Goal: Task Accomplishment & Management: Manage account settings

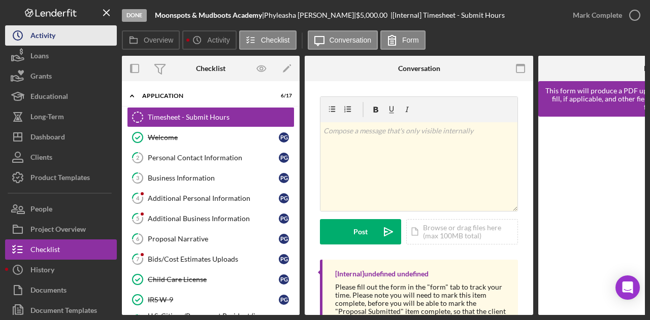
scroll to position [182, 0]
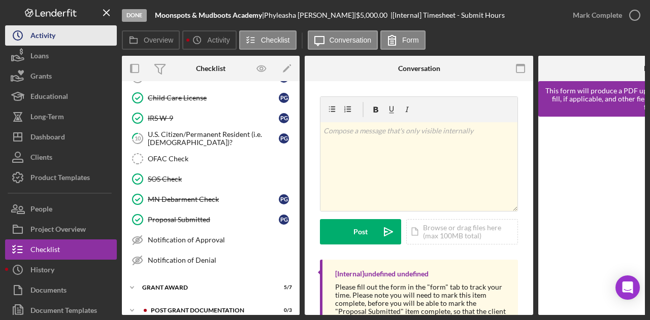
drag, startPoint x: 0, startPoint y: 0, endPoint x: 63, endPoint y: 33, distance: 71.1
click at [63, 33] on button "Icon/History Activity" at bounding box center [61, 35] width 112 height 20
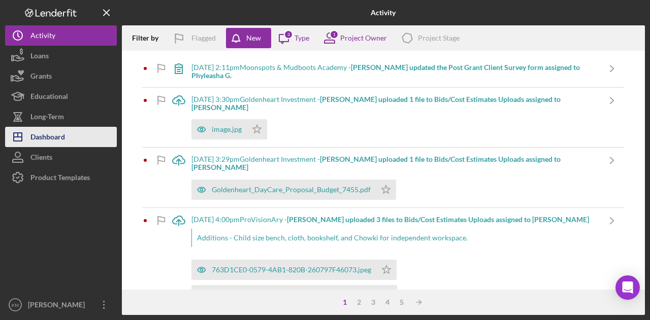
click at [62, 134] on div "Dashboard" at bounding box center [47, 138] width 35 height 23
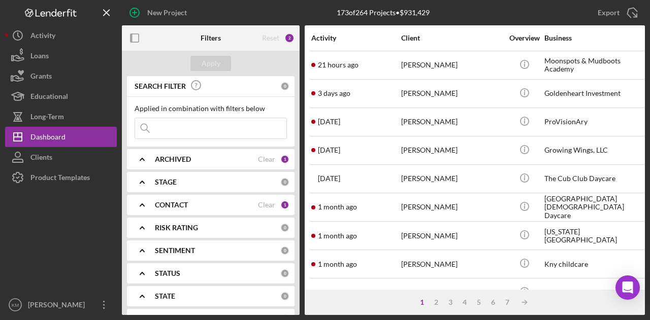
click at [177, 132] on input at bounding box center [210, 128] width 151 height 20
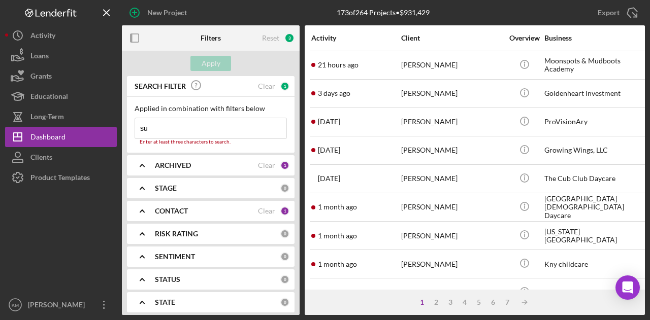
type input "suleka"
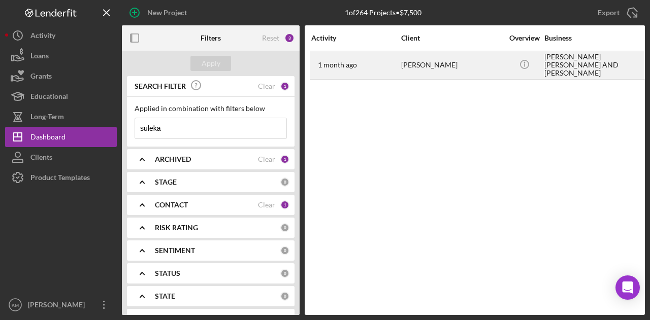
click at [418, 61] on div "[PERSON_NAME]" at bounding box center [452, 65] width 102 height 27
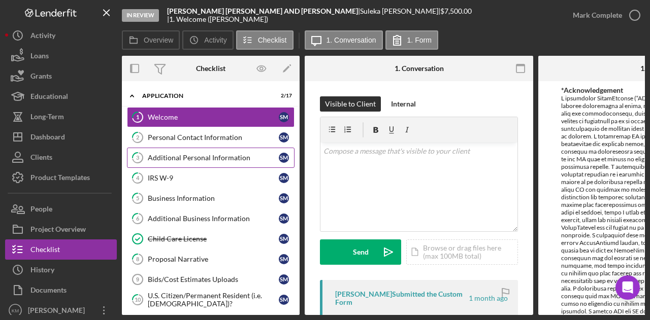
scroll to position [190, 0]
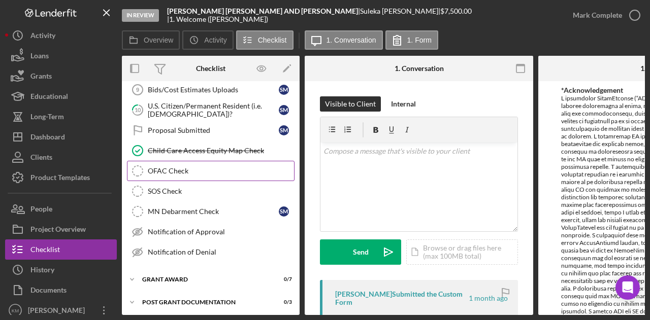
click at [232, 167] on div "OFAC Check" at bounding box center [221, 171] width 146 height 8
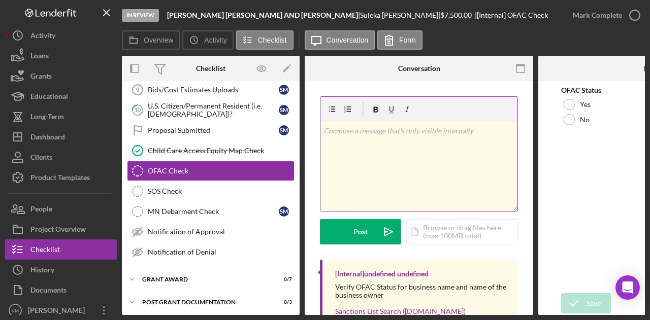
scroll to position [61, 0]
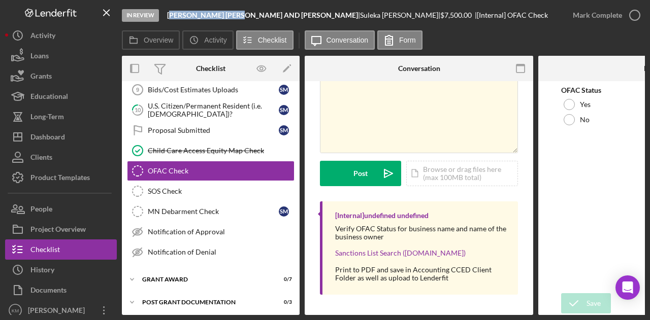
drag, startPoint x: 170, startPoint y: 14, endPoint x: 242, endPoint y: 12, distance: 72.1
click at [242, 12] on b "[PERSON_NAME] [PERSON_NAME] AND [PERSON_NAME]" at bounding box center [262, 15] width 191 height 9
drag, startPoint x: 167, startPoint y: 14, endPoint x: 241, endPoint y: 15, distance: 74.1
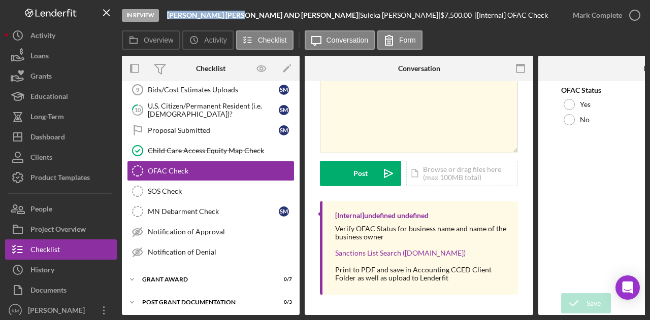
click at [241, 15] on div "In Review [PERSON_NAME] [PERSON_NAME] AND [PERSON_NAME] | [PERSON_NAME] | $7,50…" at bounding box center [342, 15] width 441 height 30
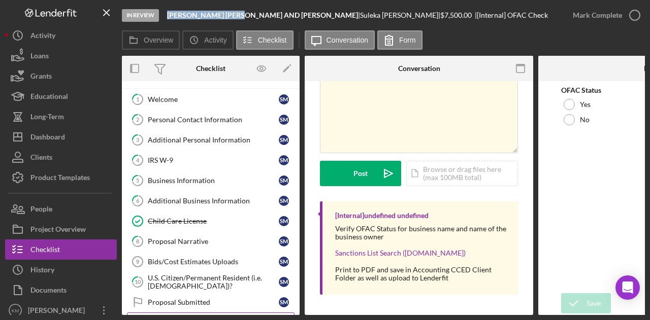
scroll to position [0, 0]
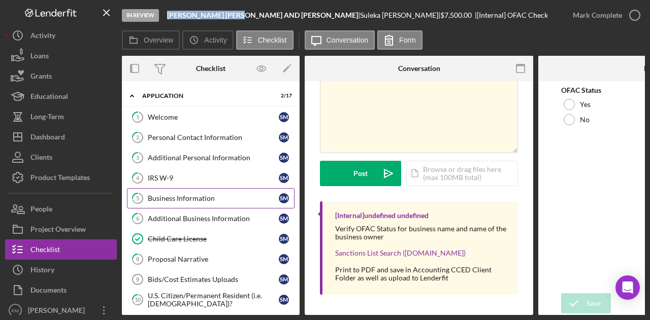
click at [197, 196] on div "Business Information" at bounding box center [213, 198] width 131 height 8
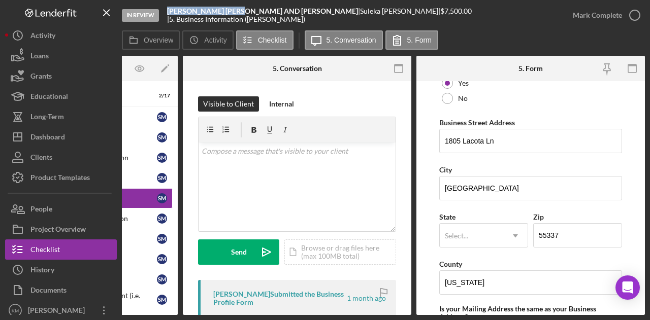
scroll to position [573, 0]
click at [468, 144] on input "1805 Lacota Ln" at bounding box center [530, 140] width 183 height 24
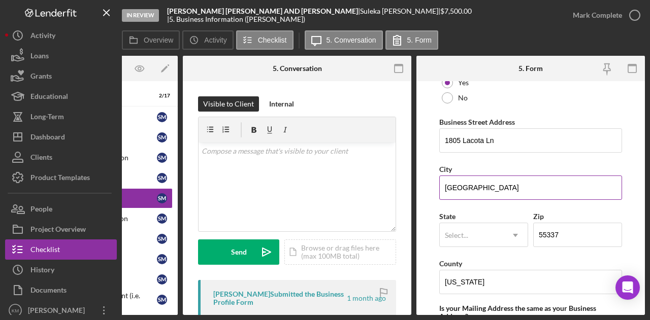
click at [451, 188] on input "[GEOGRAPHIC_DATA]" at bounding box center [530, 188] width 183 height 24
drag, startPoint x: 170, startPoint y: 15, endPoint x: 236, endPoint y: 20, distance: 66.7
drag, startPoint x: 236, startPoint y: 20, endPoint x: 246, endPoint y: 15, distance: 10.9
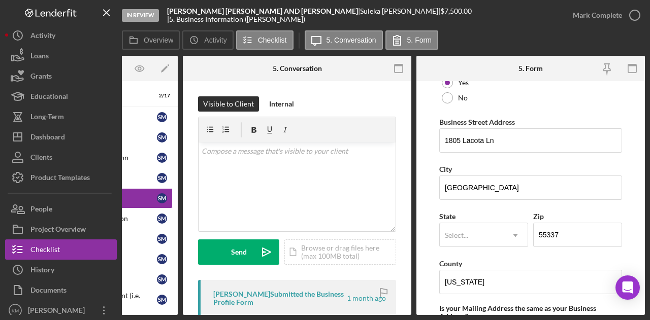
click at [246, 15] on b "[PERSON_NAME] [PERSON_NAME] AND [PERSON_NAME]" at bounding box center [262, 11] width 191 height 9
drag, startPoint x: 246, startPoint y: 15, endPoint x: 171, endPoint y: 18, distance: 75.2
click at [171, 15] on b "[PERSON_NAME] [PERSON_NAME] AND [PERSON_NAME]" at bounding box center [262, 11] width 191 height 9
copy b "[PERSON_NAME] [PERSON_NAME]"
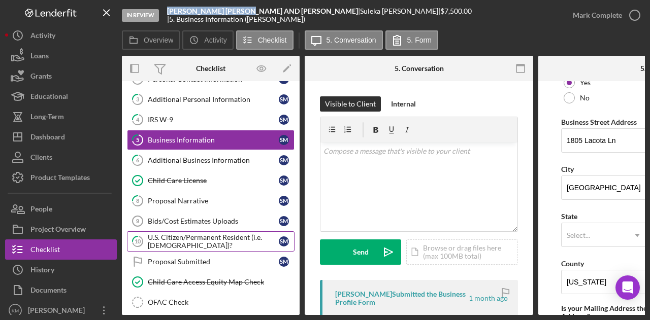
scroll to position [59, 0]
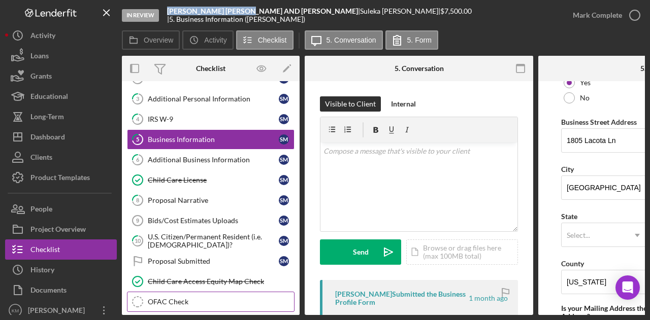
click at [186, 298] on div "OFAC Check" at bounding box center [221, 302] width 146 height 8
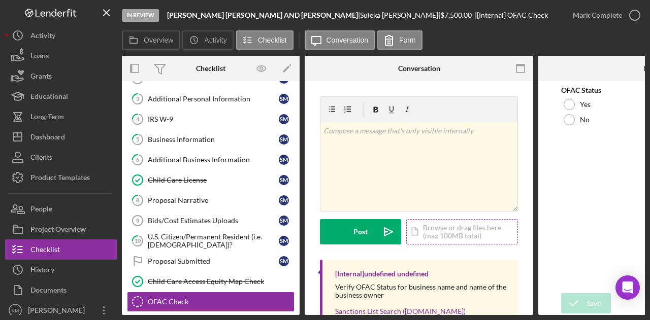
click at [459, 234] on div "Icon/Document Browse or drag files here (max 100MB total) Tap to choose files o…" at bounding box center [462, 231] width 112 height 25
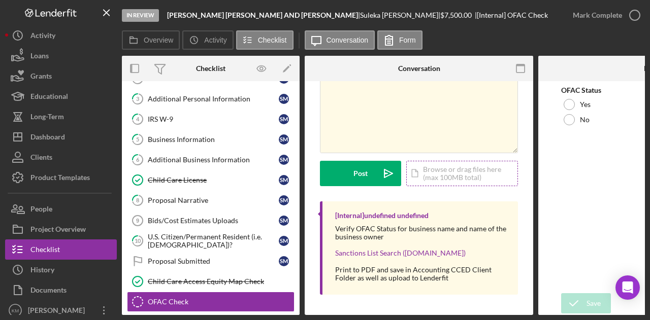
click at [430, 176] on div "Icon/Document Browse or drag files here (max 100MB total) Tap to choose files o…" at bounding box center [462, 173] width 112 height 25
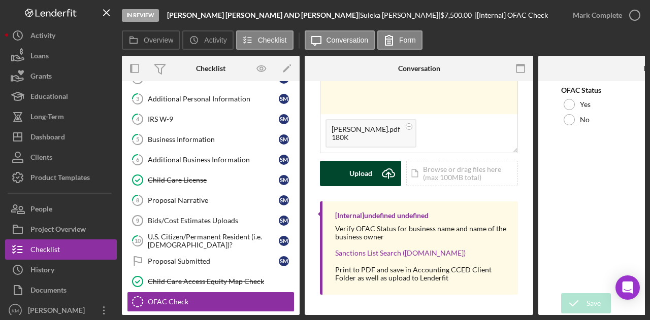
click at [350, 165] on div "Upload" at bounding box center [360, 173] width 23 height 25
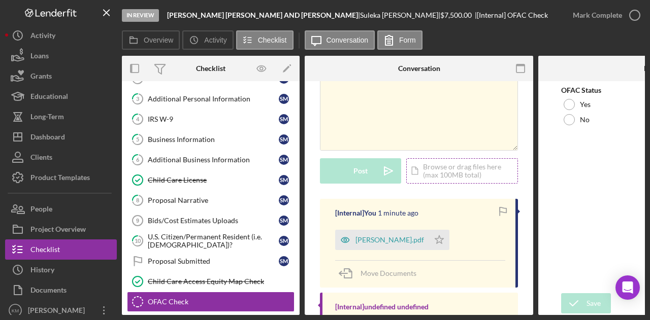
click at [431, 161] on div "Icon/Document Browse or drag files here (max 100MB total) Tap to choose files o…" at bounding box center [462, 170] width 112 height 25
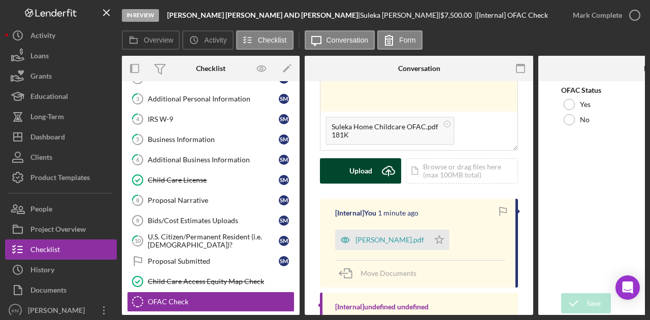
click at [365, 174] on div "Upload" at bounding box center [360, 170] width 23 height 25
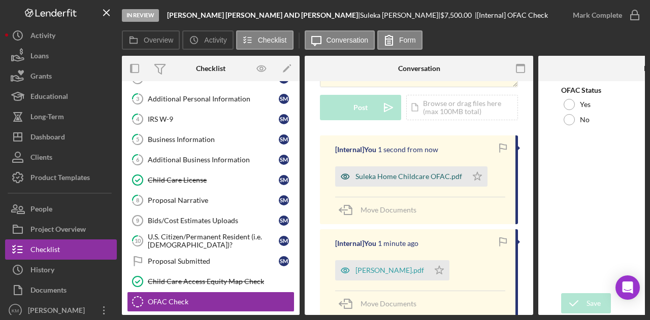
scroll to position [125, 0]
click at [470, 177] on icon "Icon/Star" at bounding box center [477, 176] width 20 height 20
click at [440, 265] on icon "Icon/Star" at bounding box center [439, 270] width 20 height 20
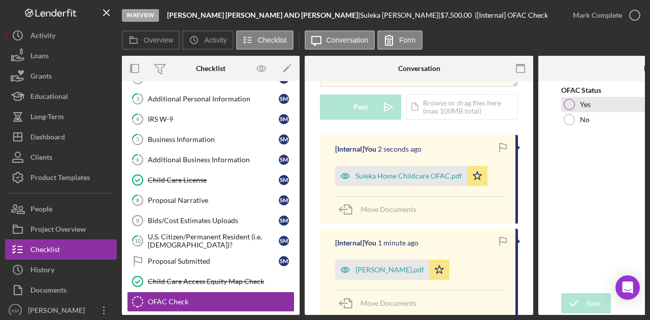
click at [583, 106] on label "Yes" at bounding box center [585, 104] width 11 height 8
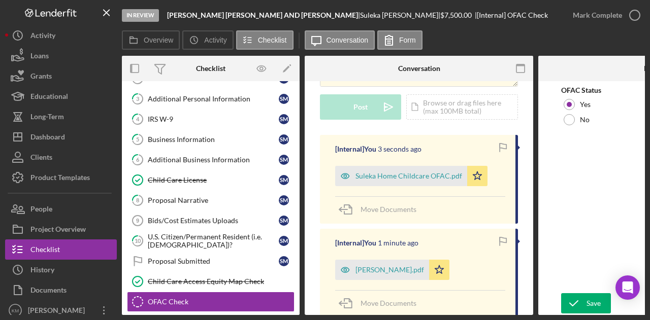
click at [579, 289] on form "OFAC Status Yes No Save Save" at bounding box center [652, 198] width 228 height 234
click at [580, 297] on icon "submit" at bounding box center [573, 303] width 25 height 25
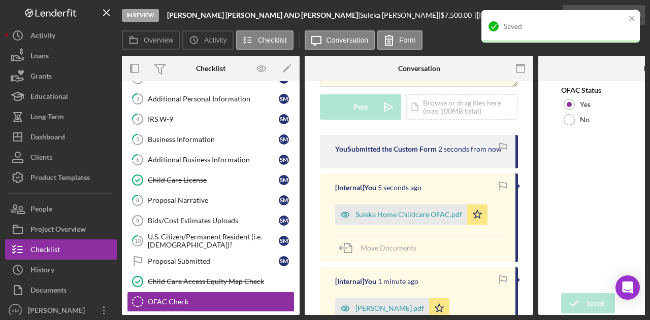
click at [617, 15] on div "Saved" at bounding box center [560, 30] width 162 height 45
click at [635, 19] on icon "close" at bounding box center [631, 18] width 7 height 8
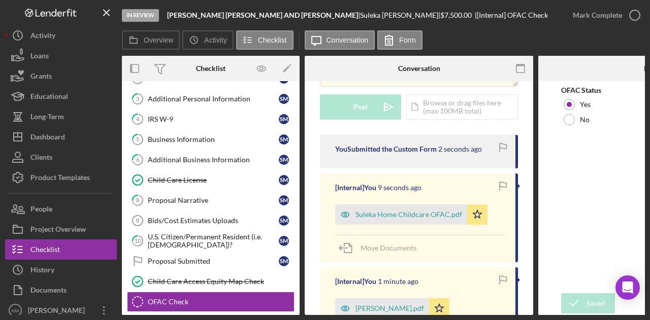
click at [0, 0] on icon "button" at bounding box center [0, 0] width 0 height 0
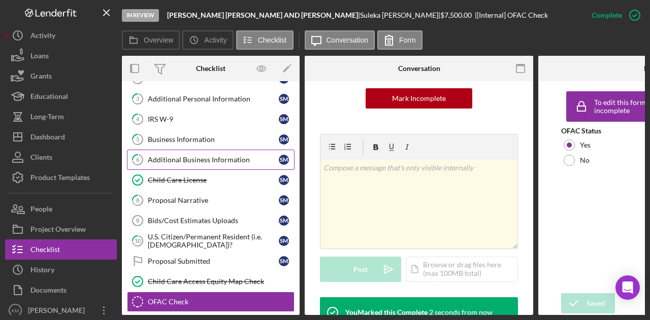
scroll to position [276, 0]
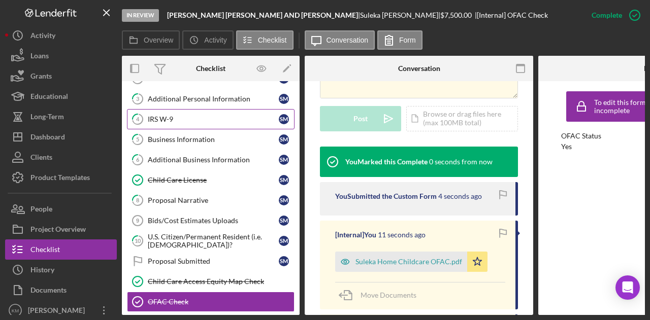
click at [197, 118] on div "IRS W-9" at bounding box center [213, 119] width 131 height 8
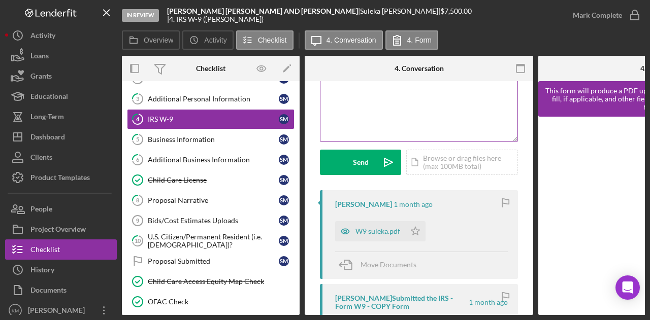
scroll to position [90, 0]
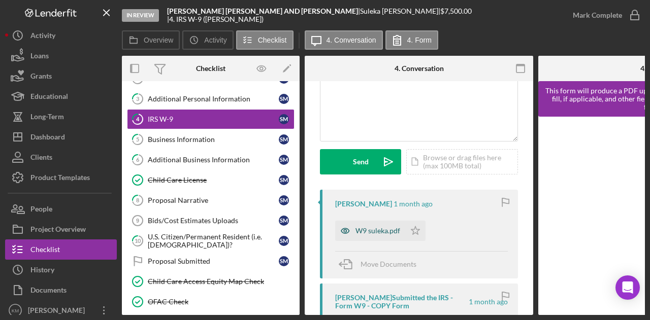
click at [373, 232] on div "W9 suleka.pdf" at bounding box center [377, 231] width 45 height 8
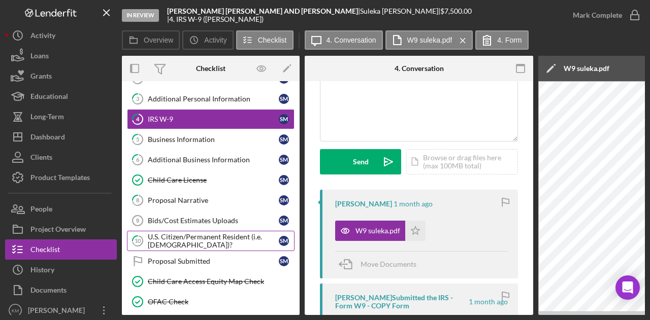
scroll to position [134, 0]
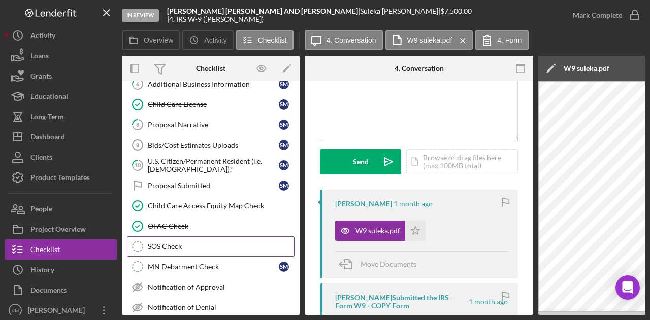
click at [158, 243] on div "SOS Check" at bounding box center [221, 247] width 146 height 8
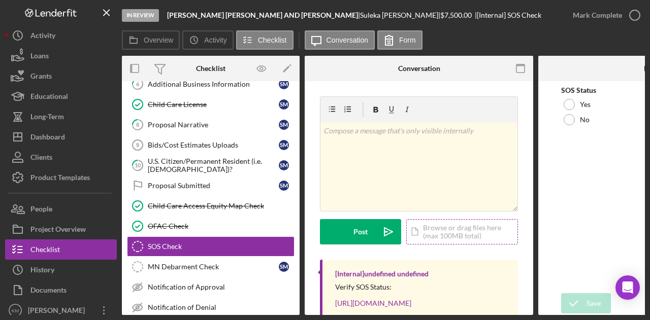
click at [490, 219] on div "Icon/Document Browse or drag files here (max 100MB total) Tap to choose files o…" at bounding box center [462, 231] width 112 height 25
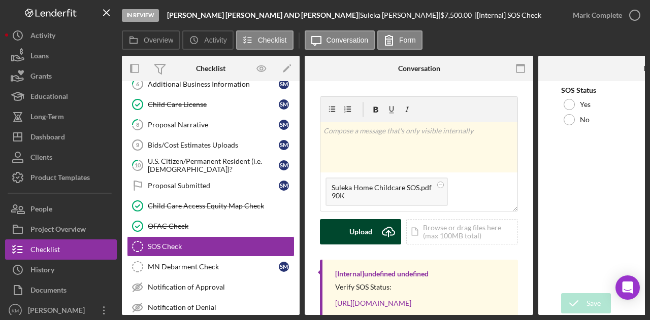
click at [377, 222] on icon "Icon/Upload" at bounding box center [388, 231] width 25 height 25
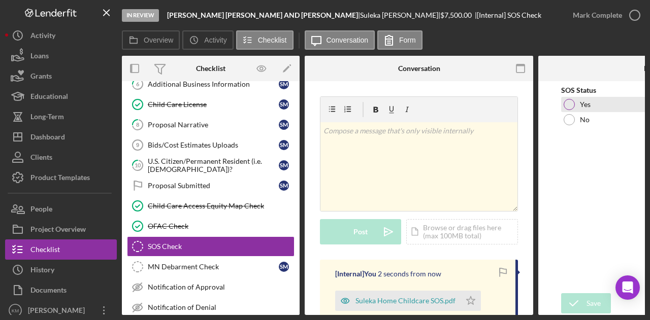
click at [570, 99] on div at bounding box center [568, 104] width 11 height 11
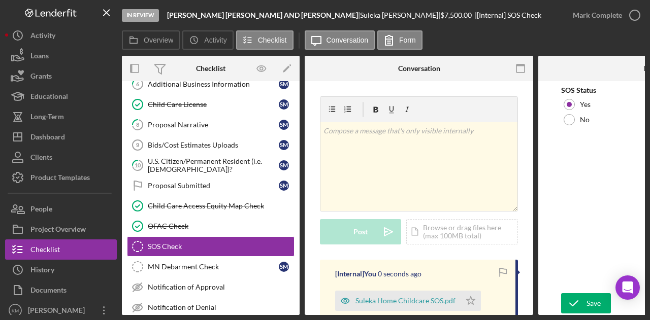
click at [580, 289] on form "SOS Status Yes No Save Save" at bounding box center [652, 198] width 228 height 234
click at [581, 295] on icon "submit" at bounding box center [573, 303] width 25 height 25
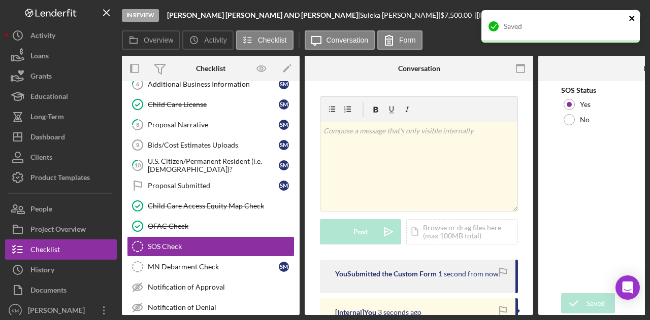
click at [632, 19] on icon "close" at bounding box center [631, 18] width 5 height 5
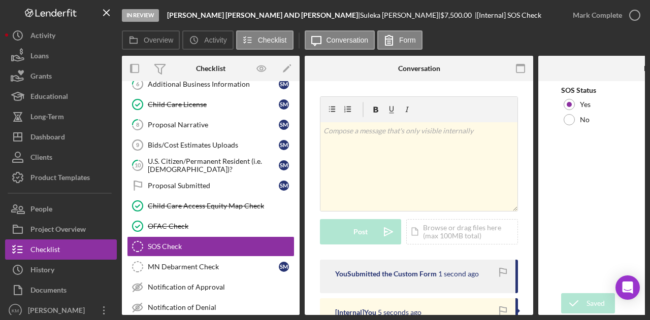
click at [0, 0] on icon "button" at bounding box center [0, 0] width 0 height 0
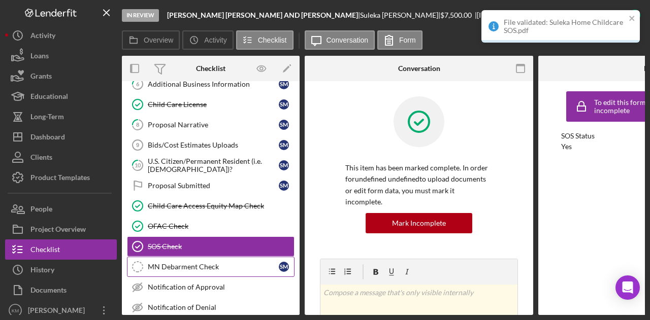
click at [226, 263] on div "MN Debarment Check" at bounding box center [213, 267] width 131 height 8
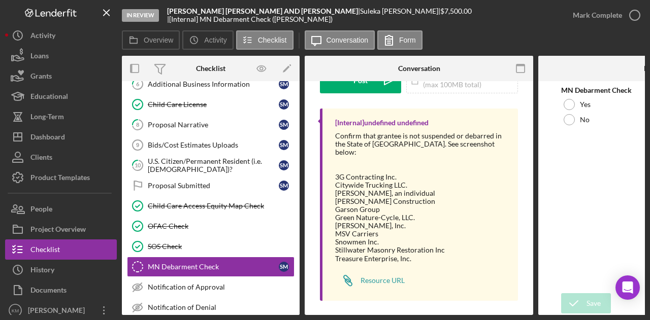
scroll to position [132, 0]
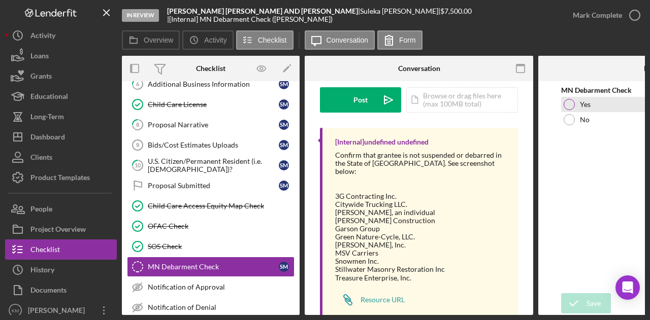
click at [567, 107] on div at bounding box center [568, 104] width 11 height 11
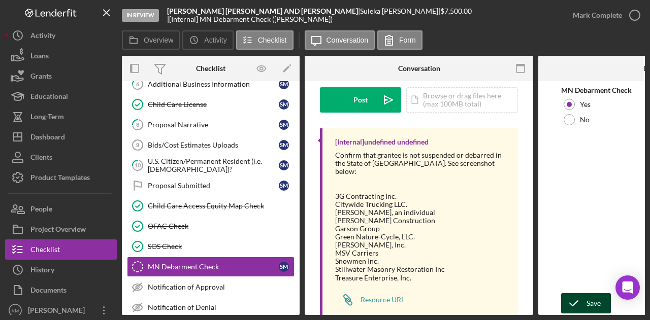
click at [572, 299] on icon "submit" at bounding box center [573, 303] width 25 height 25
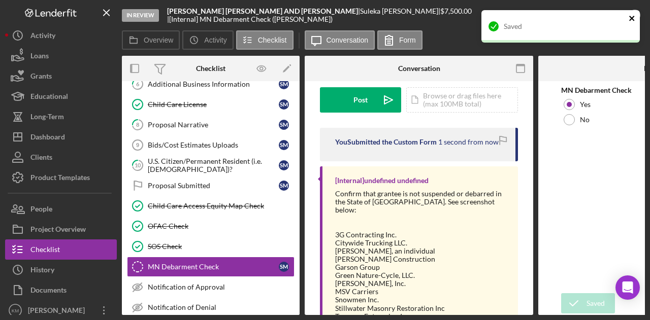
click at [630, 20] on icon "close" at bounding box center [631, 18] width 5 height 5
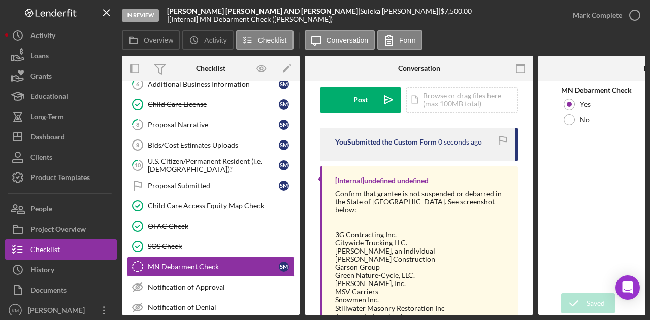
click at [0, 0] on icon "button" at bounding box center [0, 0] width 0 height 0
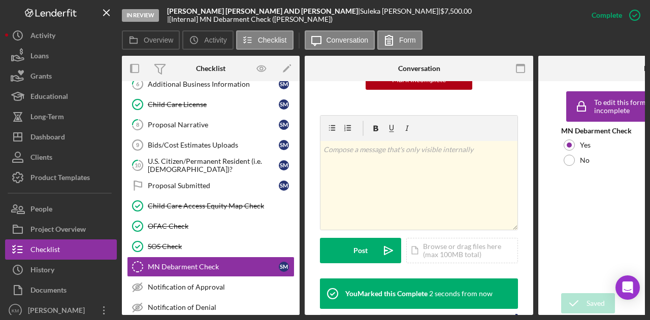
scroll to position [283, 0]
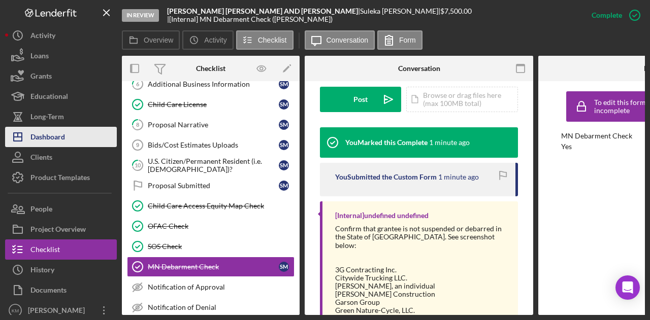
click at [57, 138] on div "Dashboard" at bounding box center [47, 138] width 35 height 23
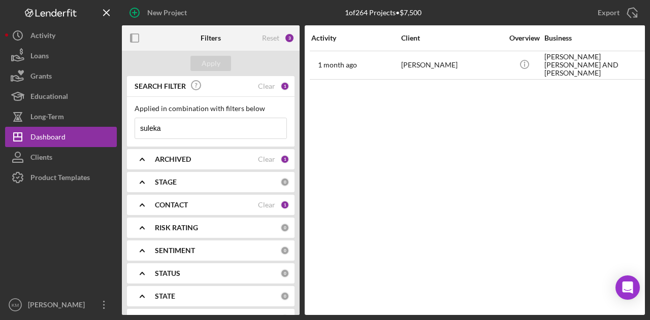
click at [238, 121] on input "suleka" at bounding box center [210, 128] width 151 height 20
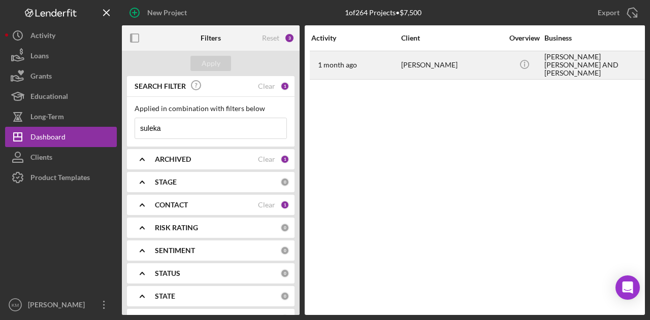
click at [340, 70] on div "[DATE] [PERSON_NAME]" at bounding box center [355, 65] width 89 height 27
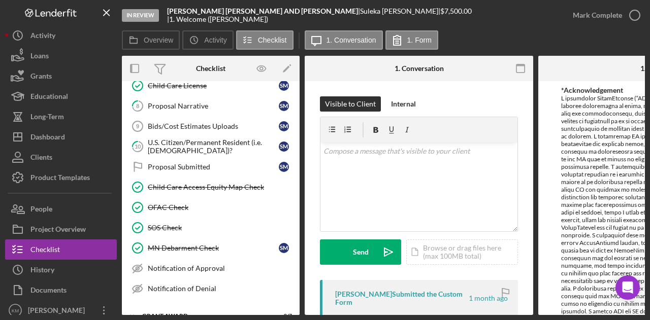
scroll to position [153, 0]
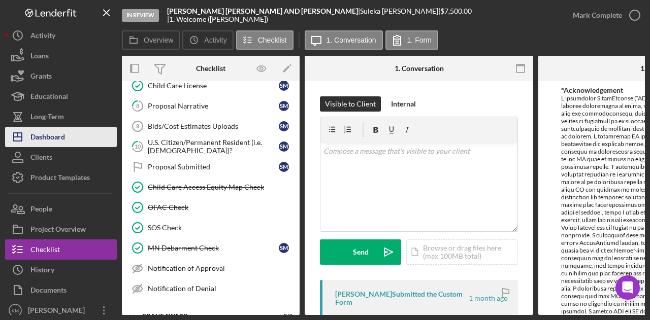
click at [53, 132] on div "Dashboard" at bounding box center [47, 138] width 35 height 23
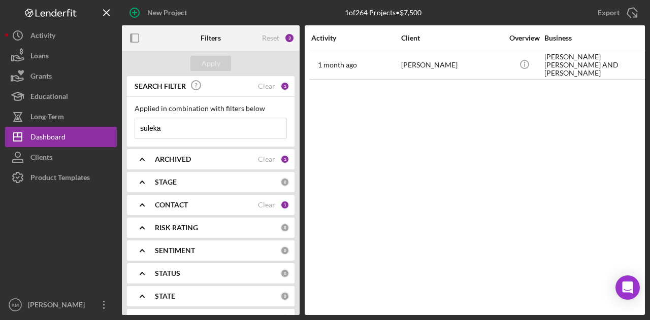
click at [170, 124] on input "suleka" at bounding box center [210, 128] width 151 height 20
type input "p"
type input "o"
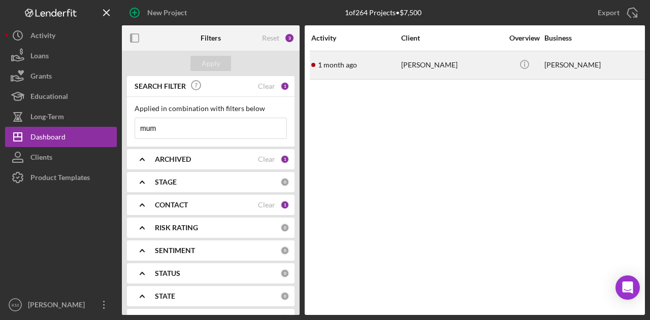
type input "mum"
click at [336, 62] on time "1 month ago" at bounding box center [337, 65] width 39 height 8
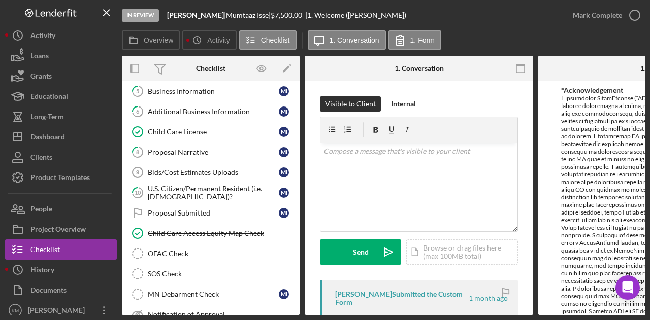
scroll to position [108, 0]
click at [625, 222] on div at bounding box center [652, 265] width 183 height 343
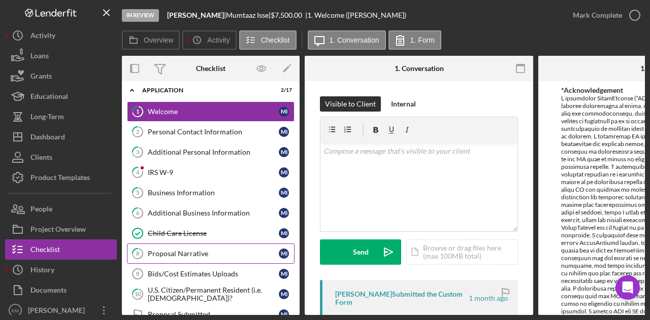
scroll to position [2, 0]
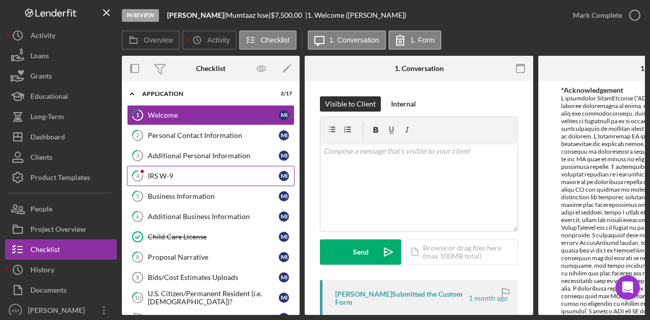
click at [206, 175] on div "IRS W-9" at bounding box center [213, 176] width 131 height 8
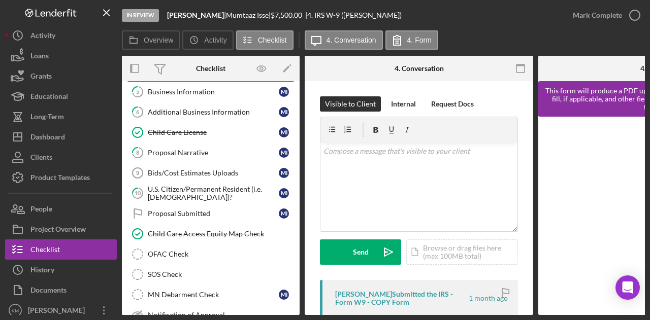
scroll to position [118, 0]
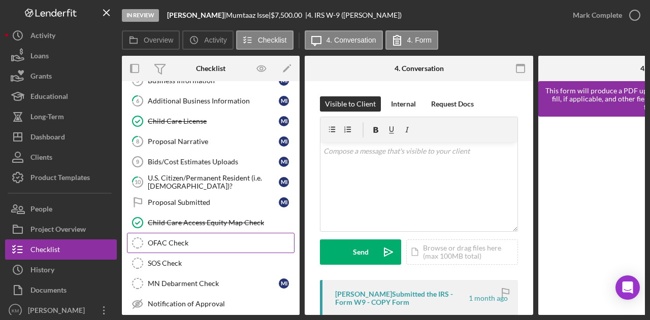
click at [221, 239] on div "OFAC Check" at bounding box center [221, 243] width 146 height 8
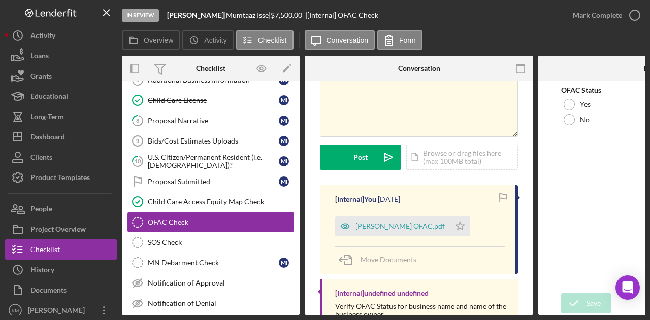
scroll to position [76, 0]
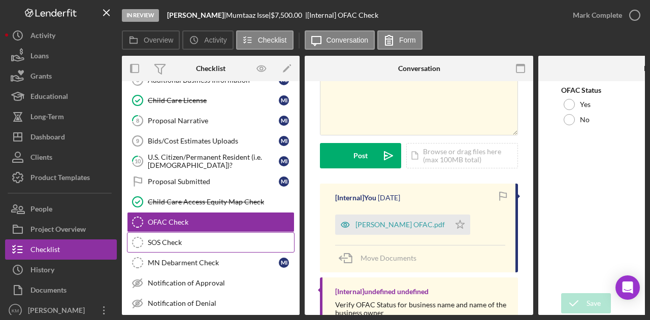
click at [239, 239] on div "SOS Check" at bounding box center [221, 243] width 146 height 8
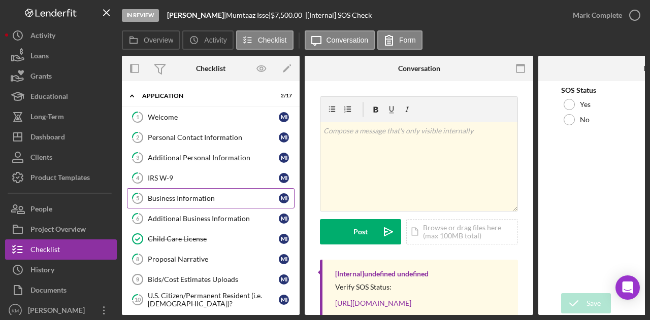
click at [203, 201] on link "5 Business Information M I" at bounding box center [210, 198] width 167 height 20
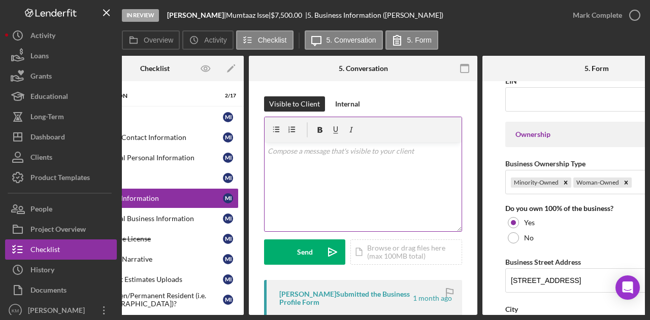
scroll to position [551, 0]
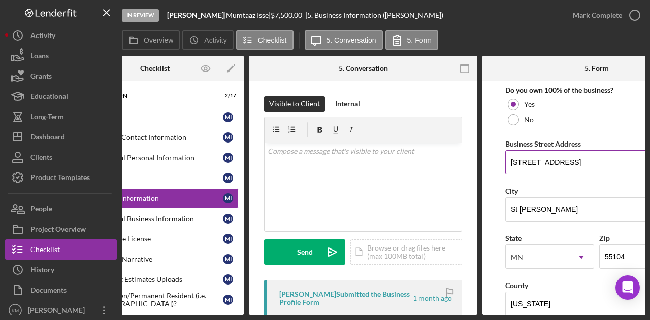
click at [530, 156] on input "[STREET_ADDRESS]" at bounding box center [596, 162] width 183 height 24
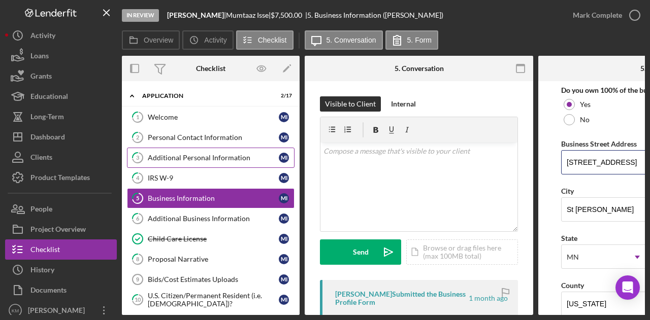
scroll to position [161, 0]
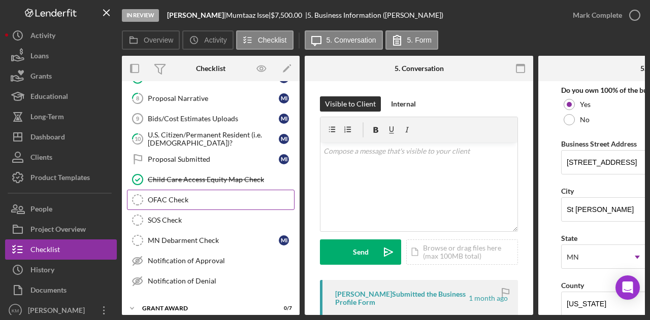
click at [214, 190] on link "OFAC Check OFAC Check" at bounding box center [210, 200] width 167 height 20
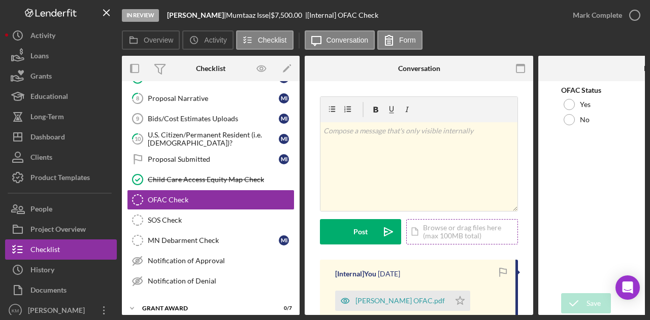
click at [479, 240] on div "Icon/Document Browse or drag files here (max 100MB total) Tap to choose files o…" at bounding box center [462, 231] width 112 height 25
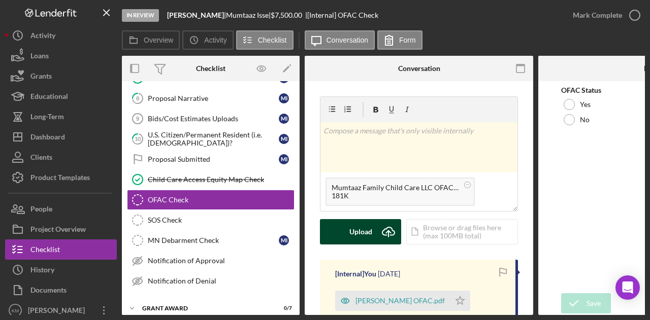
click at [381, 224] on icon "Icon/Upload" at bounding box center [388, 231] width 25 height 25
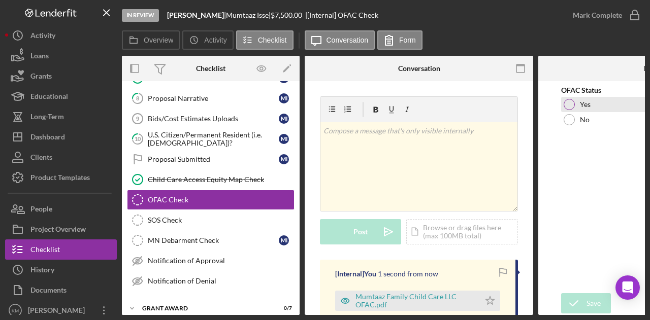
click at [566, 103] on div at bounding box center [568, 104] width 11 height 11
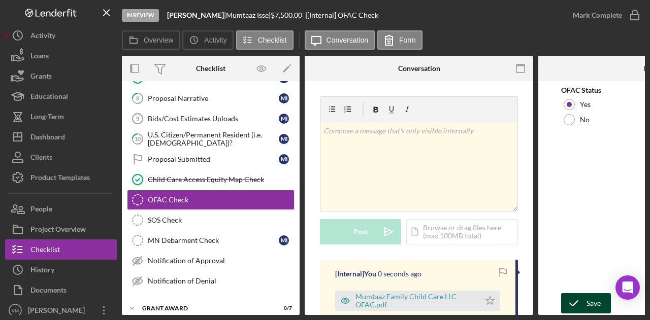
click at [584, 309] on icon "submit" at bounding box center [573, 303] width 25 height 25
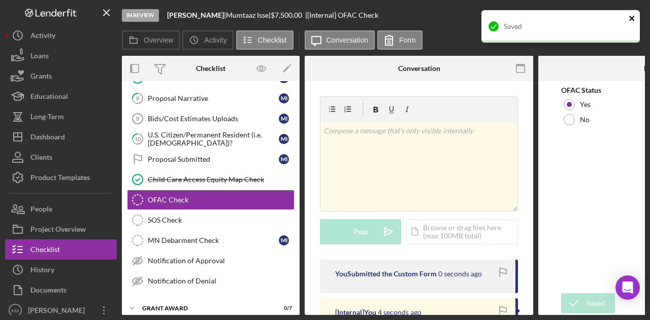
click at [634, 15] on icon "close" at bounding box center [631, 18] width 7 height 8
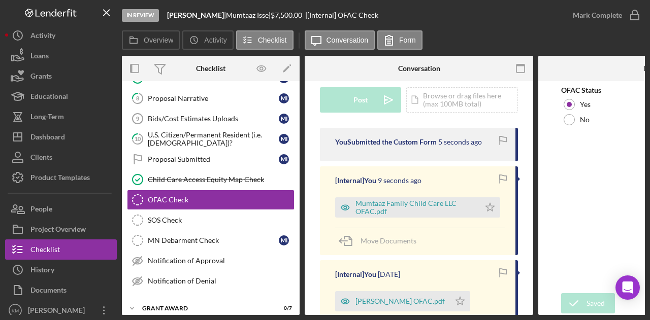
scroll to position [132, 0]
click at [487, 215] on icon "Icon/Star" at bounding box center [490, 207] width 20 height 20
click at [456, 299] on polygon "button" at bounding box center [460, 301] width 9 height 8
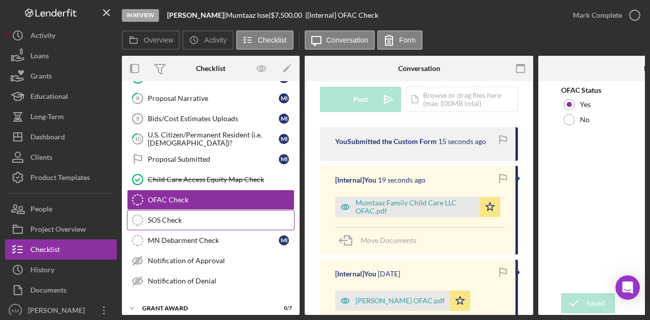
click at [176, 217] on div "SOS Check" at bounding box center [221, 220] width 146 height 8
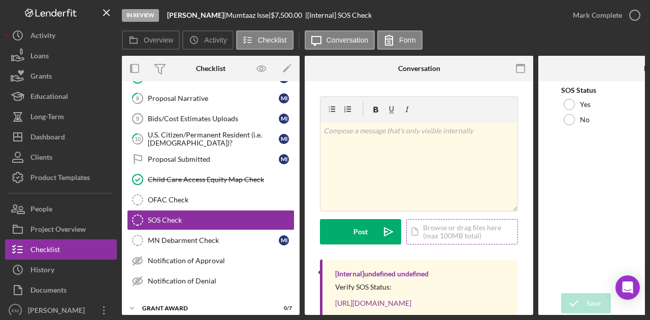
click at [455, 225] on div "Icon/Document Browse or drag files here (max 100MB total) Tap to choose files o…" at bounding box center [462, 231] width 112 height 25
click at [472, 223] on div "Icon/Document Browse or drag files here (max 100MB total) Tap to choose files o…" at bounding box center [462, 231] width 112 height 25
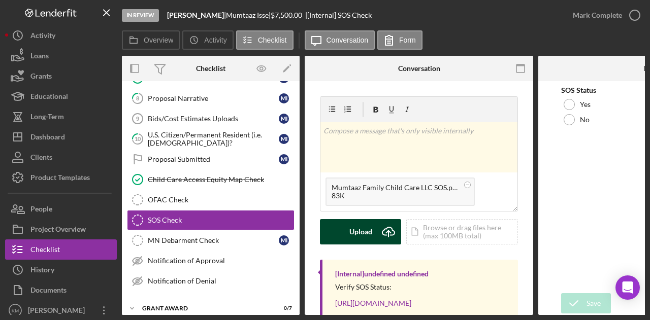
click at [385, 236] on icon "Icon/Upload" at bounding box center [388, 231] width 25 height 25
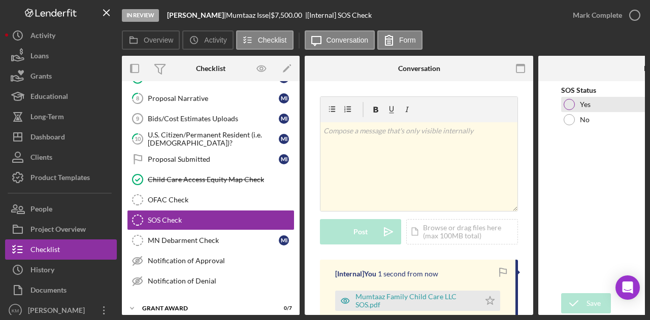
click at [579, 102] on div "Yes" at bounding box center [652, 104] width 183 height 15
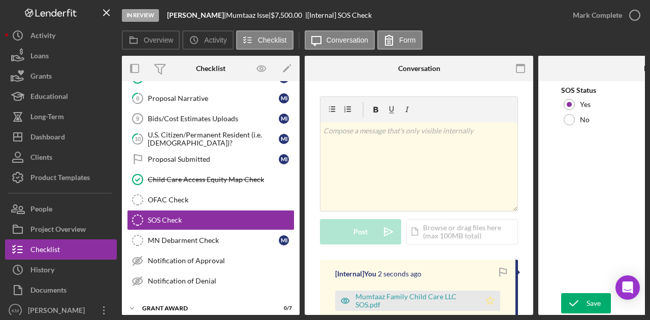
click at [487, 297] on polygon "button" at bounding box center [490, 300] width 9 height 8
drag, startPoint x: 559, startPoint y: 300, endPoint x: 582, endPoint y: 299, distance: 22.4
click at [582, 299] on form "SOS Status Yes No Save Save" at bounding box center [652, 198] width 228 height 234
click at [582, 299] on icon "submit" at bounding box center [573, 303] width 25 height 25
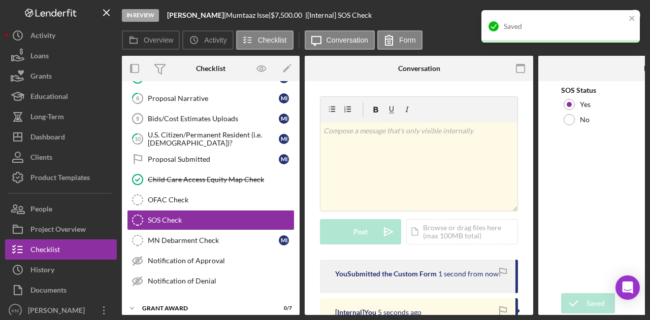
click at [635, 17] on div "Saved" at bounding box center [560, 26] width 158 height 32
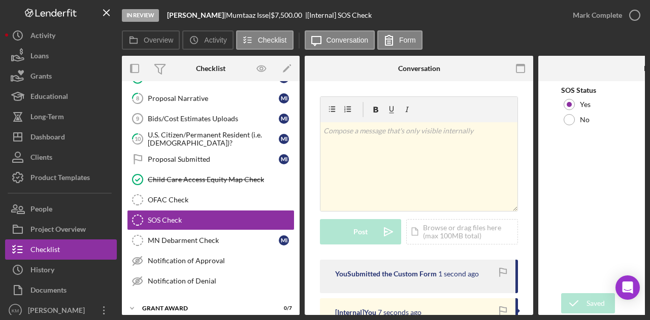
click at [620, 16] on div "Mark Complete" at bounding box center [596, 15] width 49 height 20
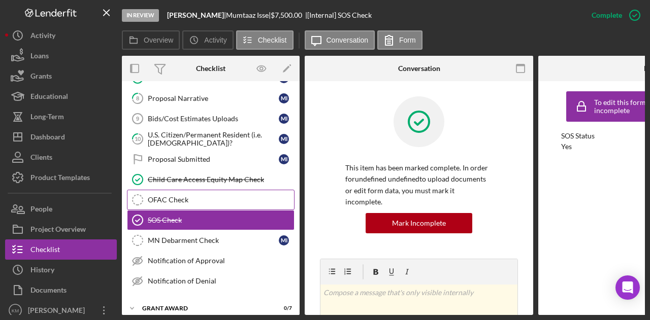
click at [214, 201] on link "OFAC Check OFAC Check" at bounding box center [210, 200] width 167 height 20
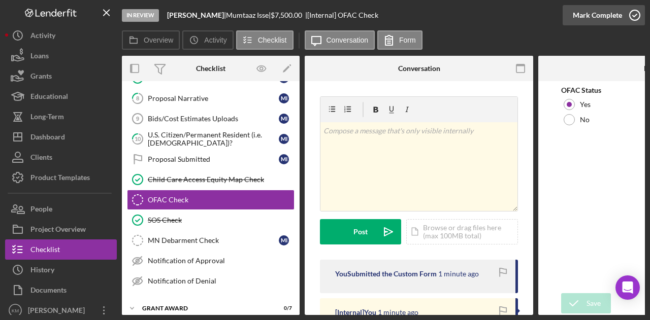
click at [610, 15] on div "Mark Complete" at bounding box center [596, 15] width 49 height 20
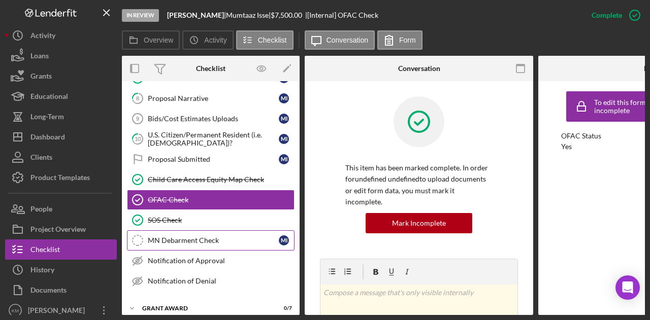
click at [213, 237] on div "MN Debarment Check" at bounding box center [213, 241] width 131 height 8
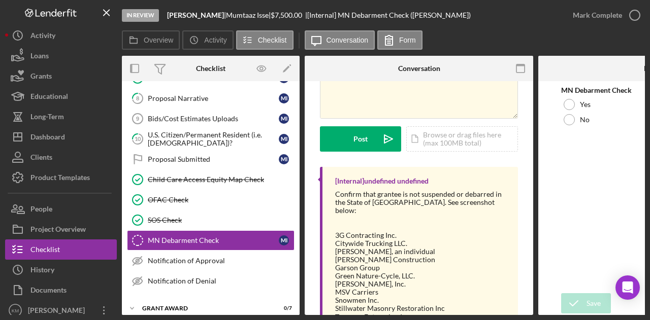
scroll to position [93, 0]
click at [576, 108] on div "Yes" at bounding box center [652, 104] width 183 height 15
click at [583, 308] on icon "submit" at bounding box center [573, 303] width 25 height 25
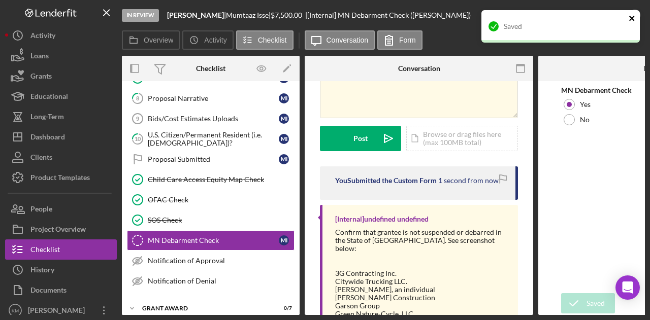
click at [629, 17] on icon "close" at bounding box center [631, 18] width 7 height 8
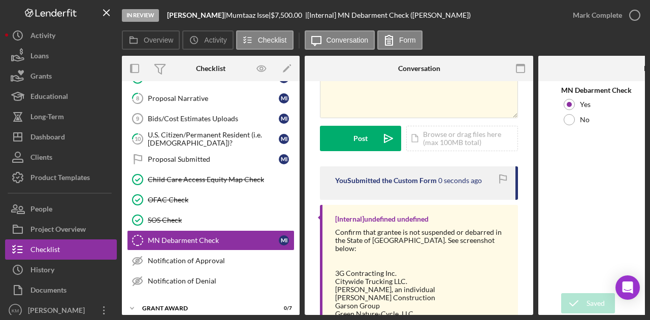
click at [629, 17] on div "In Review [PERSON_NAME] | [PERSON_NAME] | $7,500.00 | [Internal] MN Debarment C…" at bounding box center [325, 160] width 650 height 320
click at [0, 0] on icon "button" at bounding box center [0, 0] width 0 height 0
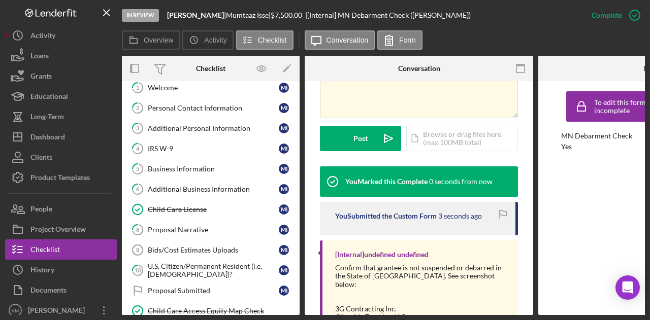
scroll to position [0, 0]
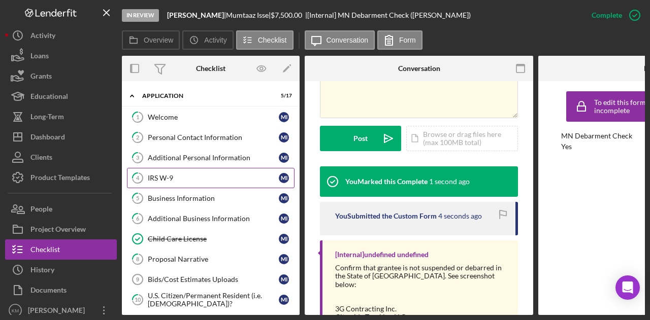
click at [184, 174] on div "IRS W-9" at bounding box center [213, 178] width 131 height 8
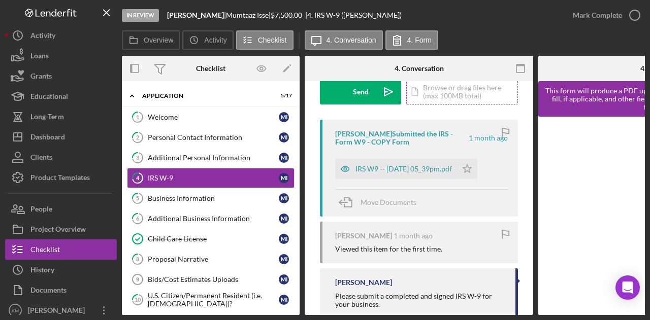
scroll to position [161, 0]
click at [415, 171] on div "IRS W9 -- [DATE] 05_39pm.pdf" at bounding box center [403, 168] width 96 height 8
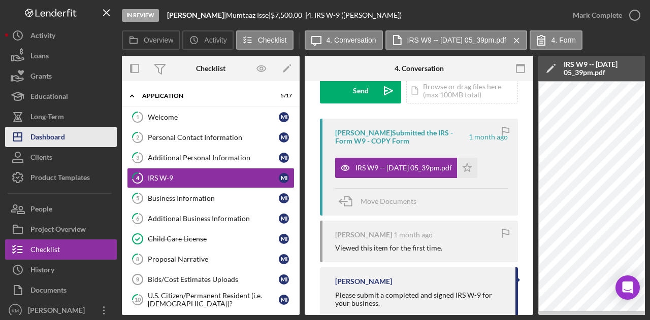
click at [96, 136] on button "Icon/Dashboard Dashboard" at bounding box center [61, 137] width 112 height 20
